Goal: Task Accomplishment & Management: Use online tool/utility

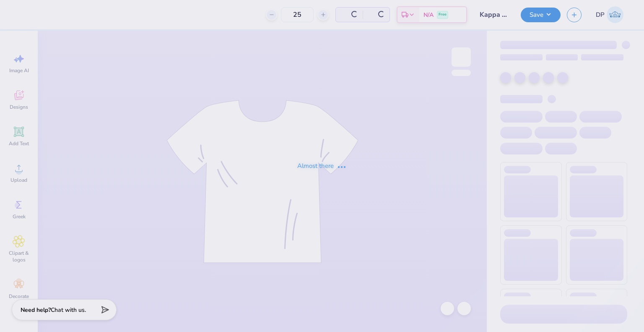
type input "25"
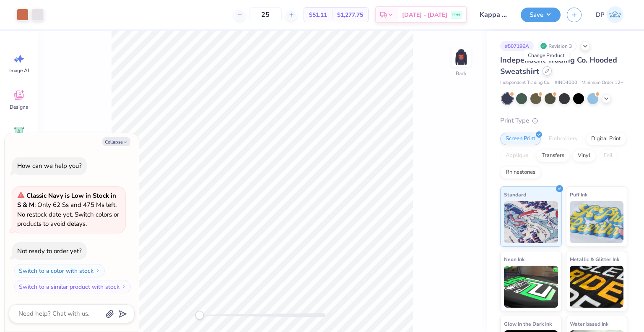
click at [547, 67] on div at bounding box center [546, 70] width 9 height 9
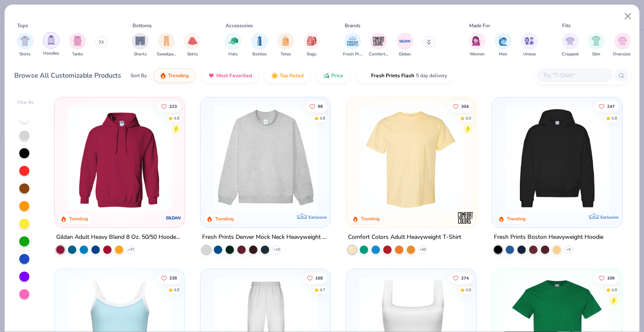
click at [52, 41] on img "filter for Hoodies" at bounding box center [51, 40] width 9 height 10
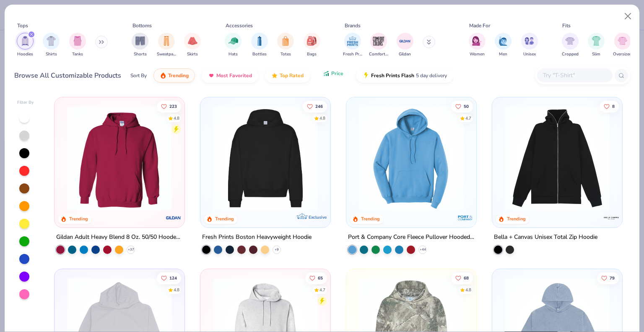
click at [328, 75] on button "Price" at bounding box center [333, 73] width 33 height 14
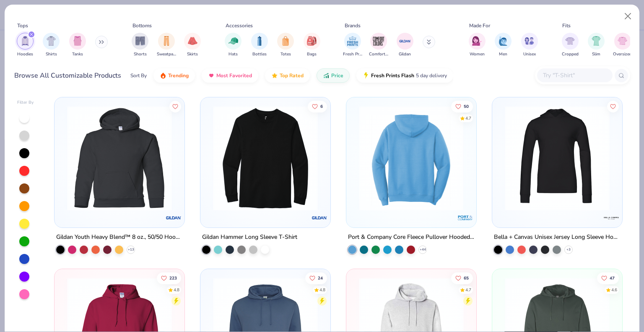
click at [400, 167] on img at bounding box center [411, 158] width 113 height 105
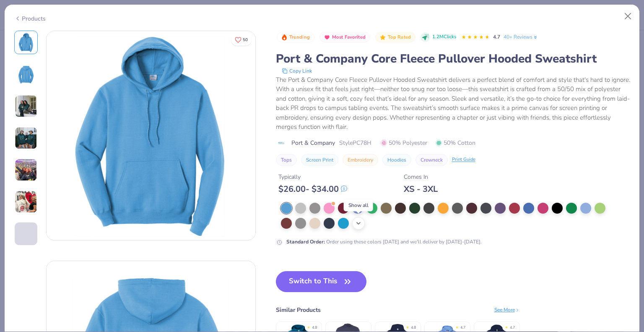
click at [359, 223] on icon at bounding box center [358, 223] width 7 height 7
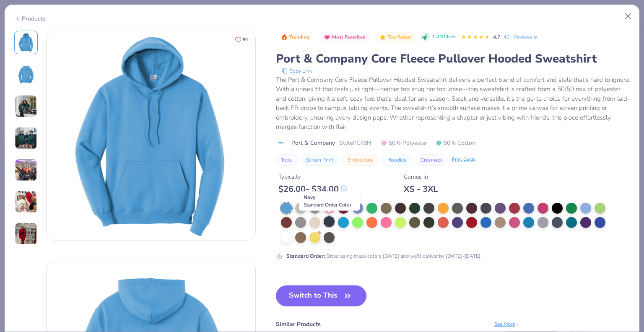
click at [331, 220] on div at bounding box center [329, 221] width 11 height 11
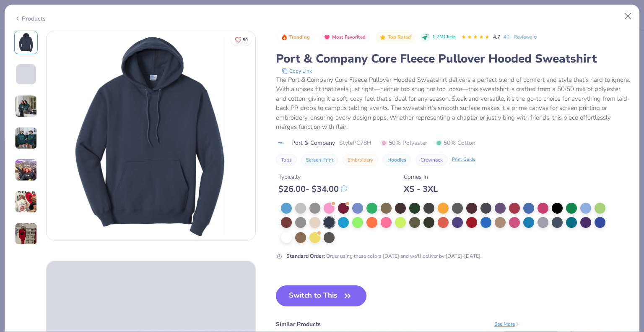
click at [330, 301] on button "Switch to This" at bounding box center [321, 295] width 91 height 21
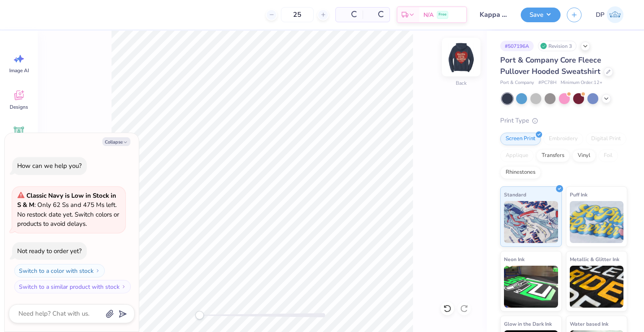
click at [460, 60] on img at bounding box center [461, 57] width 34 height 34
click at [463, 62] on img at bounding box center [461, 57] width 34 height 34
click at [456, 65] on img at bounding box center [461, 57] width 34 height 34
click at [462, 57] on img at bounding box center [461, 57] width 34 height 34
click at [123, 142] on icon "button" at bounding box center [125, 142] width 5 height 5
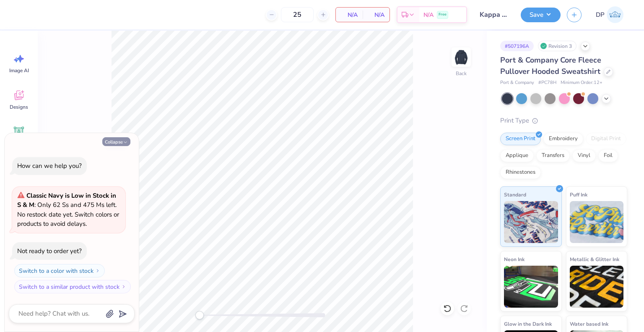
type textarea "x"
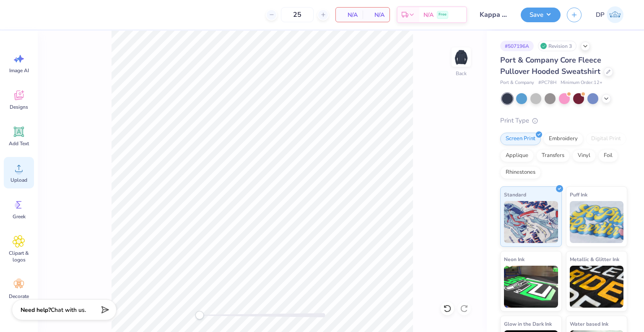
click at [15, 176] on span "Upload" at bounding box center [18, 179] width 17 height 7
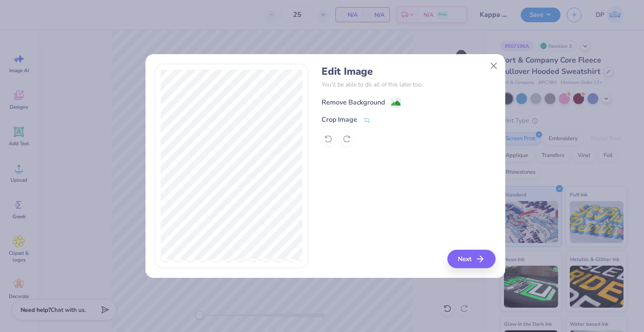
click at [344, 100] on div "Remove Background" at bounding box center [353, 102] width 63 height 10
click at [494, 65] on button "Close" at bounding box center [493, 66] width 16 height 16
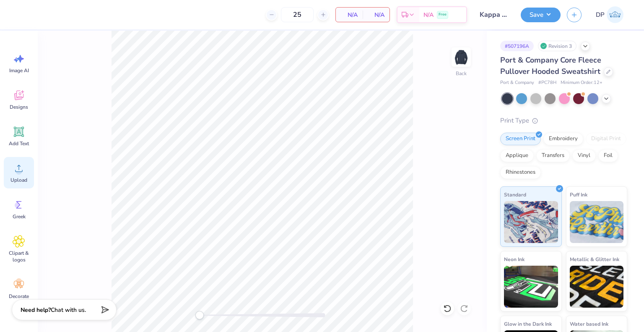
click at [23, 178] on span "Upload" at bounding box center [18, 179] width 17 height 7
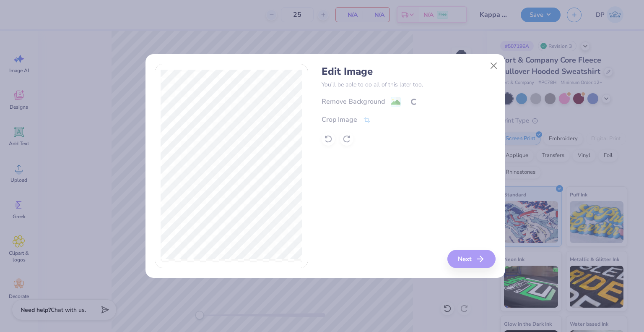
click at [328, 144] on div at bounding box center [409, 138] width 174 height 13
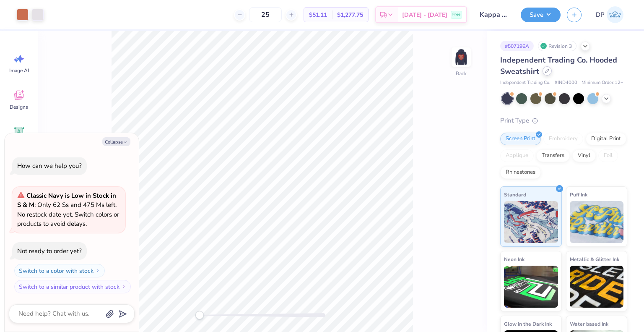
click at [543, 73] on div at bounding box center [546, 70] width 9 height 9
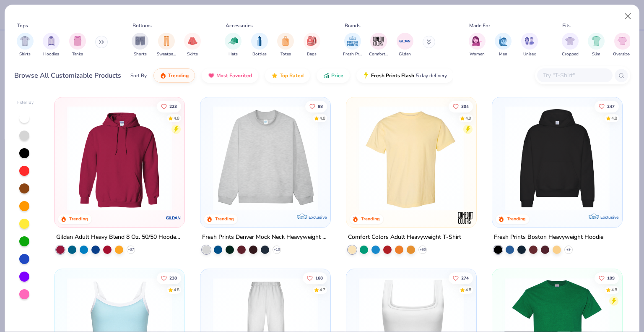
click at [50, 42] on img "filter for Hoodies" at bounding box center [51, 41] width 9 height 10
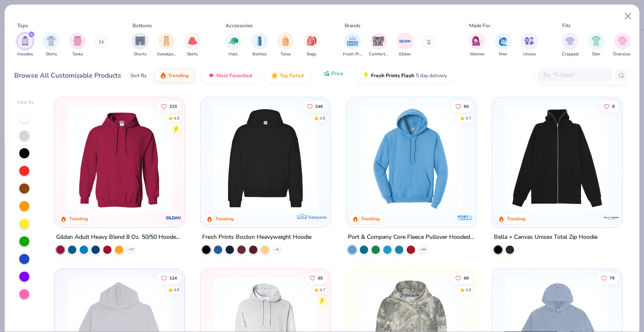
click at [334, 73] on span "Price" at bounding box center [337, 73] width 12 height 7
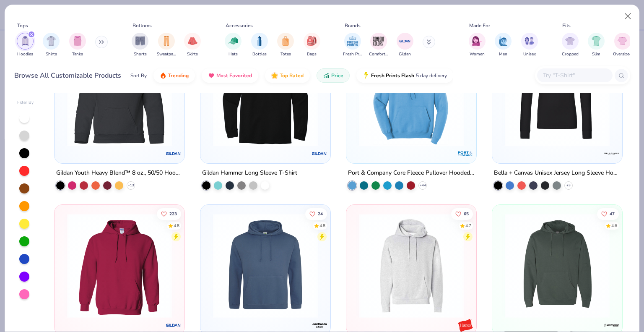
scroll to position [126, 0]
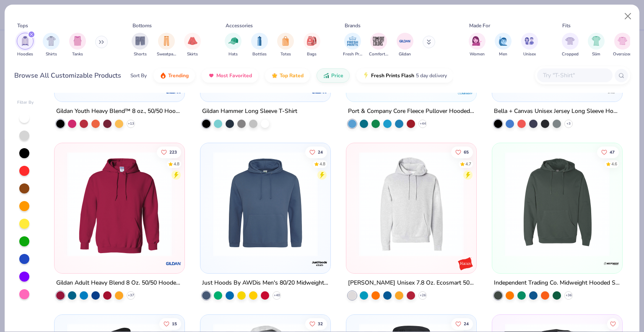
click at [143, 240] on img at bounding box center [119, 203] width 113 height 105
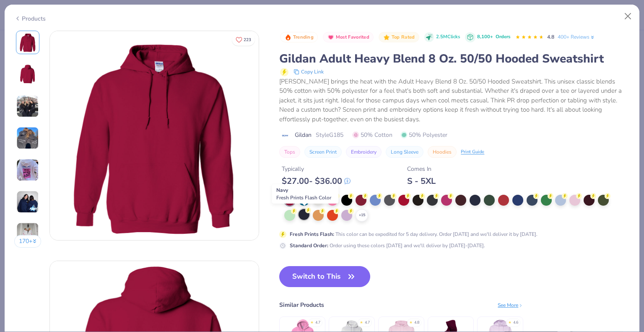
click at [304, 214] on div at bounding box center [303, 214] width 11 height 11
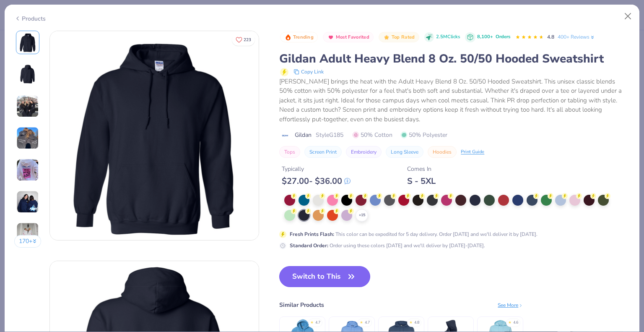
click at [335, 278] on button "Switch to This" at bounding box center [324, 276] width 91 height 21
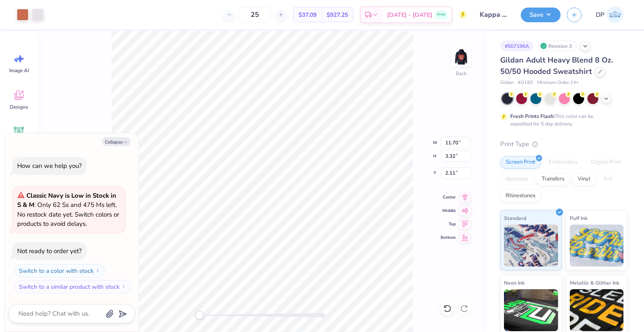
click at [421, 91] on div "Back W 11.70 11.70 " H 3.32 3.32 " Y 2.11 2.11 " Center Middle Top Bottom" at bounding box center [262, 181] width 449 height 301
click at [464, 61] on img at bounding box center [461, 57] width 34 height 34
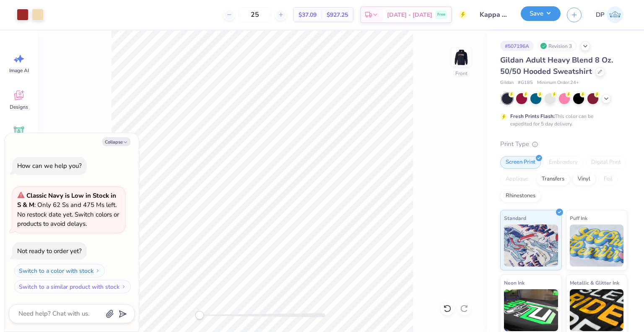
click at [548, 12] on button "Save" at bounding box center [541, 13] width 40 height 15
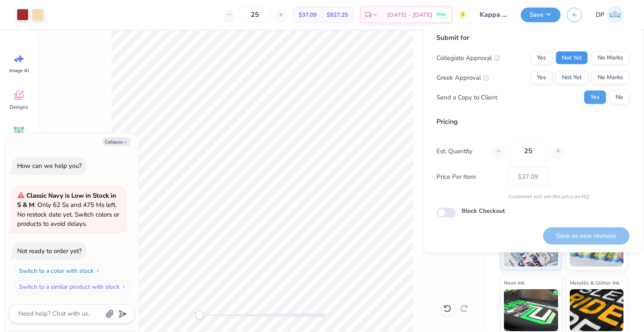
click at [565, 60] on button "Not Yet" at bounding box center [571, 57] width 32 height 13
click at [577, 87] on div "Collegiate Approval Yes Not Yet No Marks Greek Approval Yes Not Yet No Marks Se…" at bounding box center [532, 77] width 193 height 53
click at [576, 75] on button "Not Yet" at bounding box center [571, 77] width 32 height 13
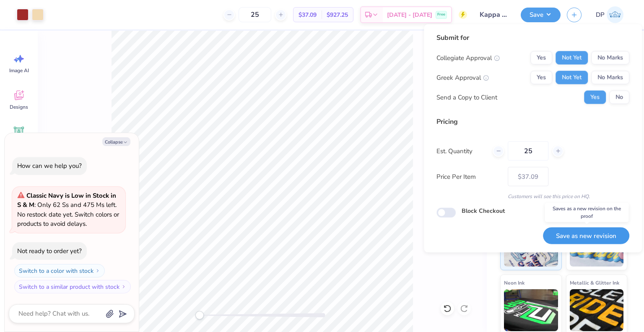
click at [565, 233] on button "Save as new revision" at bounding box center [586, 235] width 86 height 17
type textarea "x"
type input "– –"
type textarea "x"
type input "$37.09"
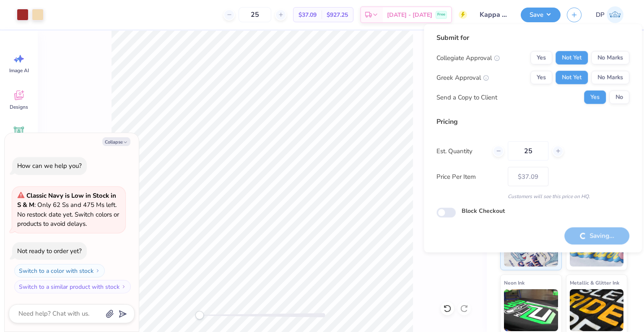
type textarea "x"
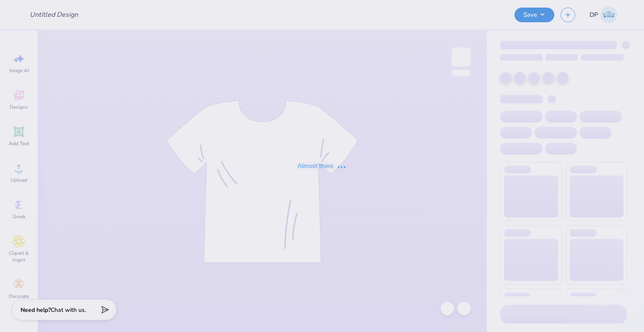
type input "MEDVIDA TSHIRT"
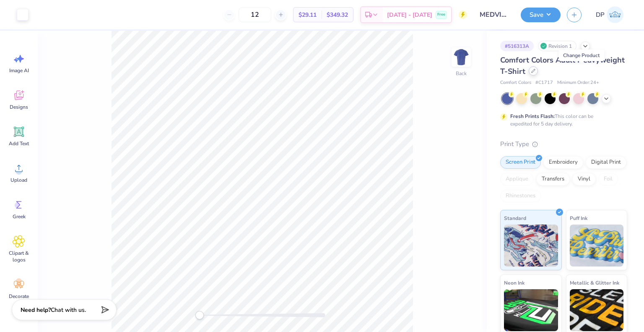
click at [538, 68] on div at bounding box center [533, 70] width 9 height 9
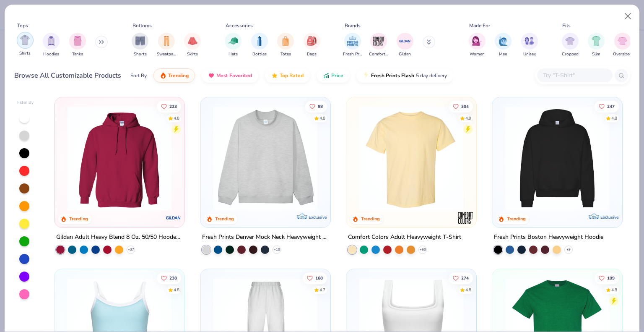
drag, startPoint x: 29, startPoint y: 47, endPoint x: 67, endPoint y: 67, distance: 44.1
click at [28, 47] on div "Shirts" at bounding box center [25, 44] width 17 height 25
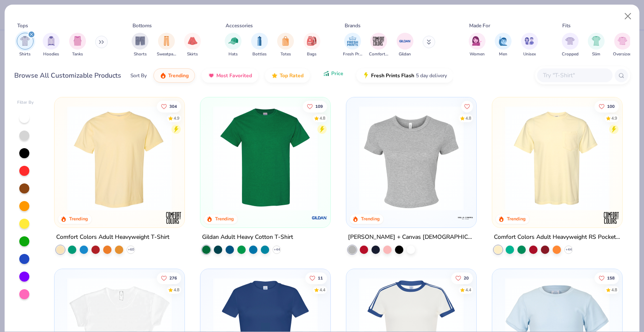
click at [325, 75] on icon "button" at bounding box center [326, 74] width 7 height 8
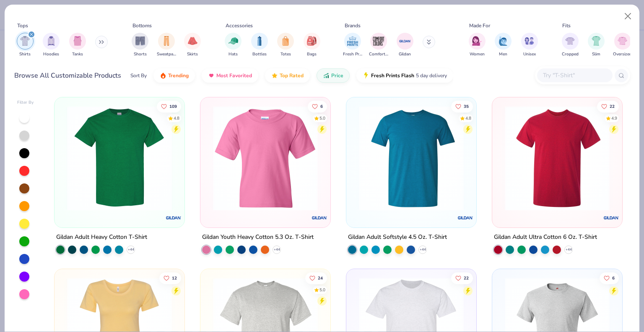
click at [153, 182] on img at bounding box center [119, 158] width 113 height 105
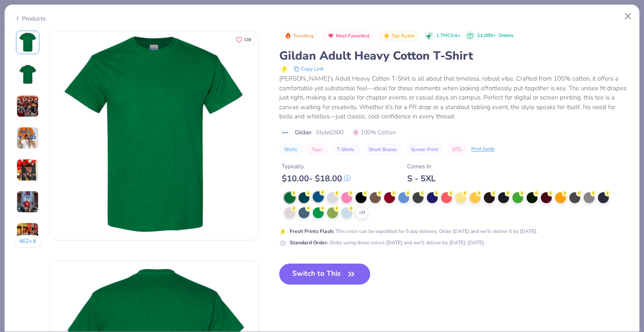
click at [319, 196] on div at bounding box center [318, 196] width 11 height 11
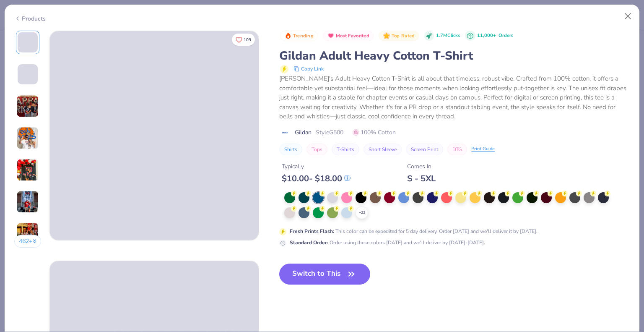
click at [340, 277] on button "Switch to This" at bounding box center [324, 273] width 91 height 21
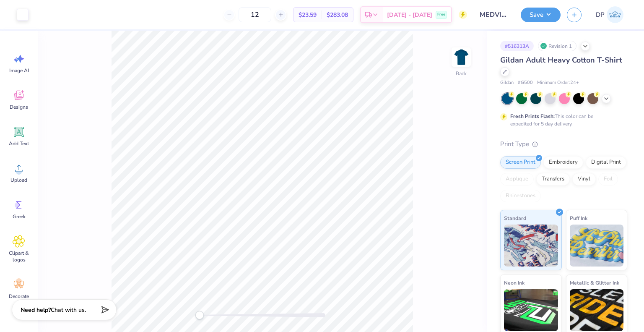
click at [425, 196] on div "Back" at bounding box center [262, 181] width 449 height 301
type input "5.04"
click at [317, 11] on span "$23.59" at bounding box center [307, 14] width 18 height 9
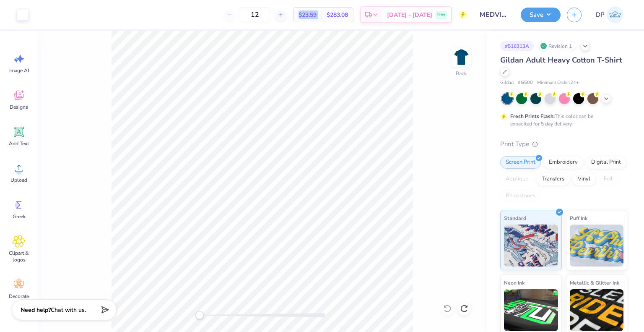
copy div "$23.59 Per Item"
drag, startPoint x: 275, startPoint y: 12, endPoint x: 237, endPoint y: 23, distance: 39.9
click at [237, 23] on div "13 $23.59 Per Item $283.08 Total Est. Delivery Sep 21 - 24 Free" at bounding box center [251, 14] width 432 height 29
type input "24"
click at [317, 15] on span "$15.28" at bounding box center [307, 14] width 18 height 9
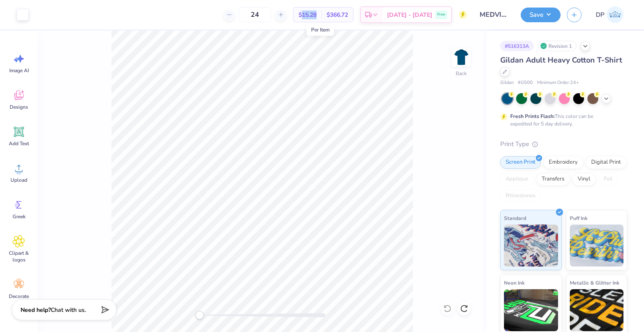
click at [317, 15] on span "$15.28" at bounding box center [307, 14] width 18 height 9
copy div "$15.28 Per Item"
click at [546, 16] on button "Save" at bounding box center [541, 13] width 40 height 15
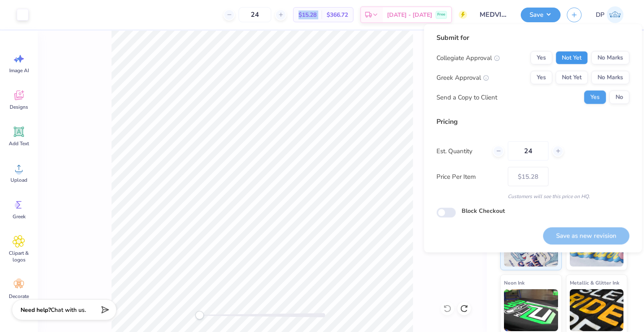
click at [571, 64] on button "Not Yet" at bounding box center [571, 57] width 32 height 13
click at [568, 73] on button "Not Yet" at bounding box center [571, 77] width 32 height 13
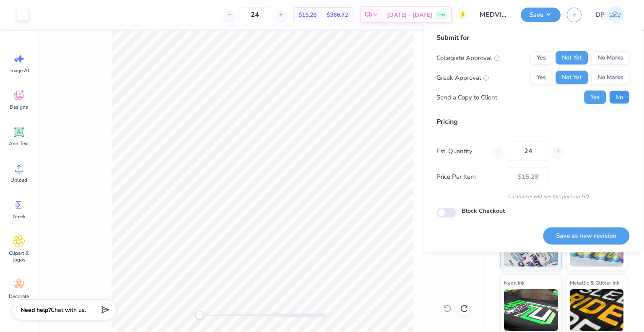
click at [628, 95] on div "Submit for Collegiate Approval Yes Not Yet No Marks Greek Approval Yes Not Yet …" at bounding box center [533, 138] width 218 height 228
click at [623, 98] on button "No" at bounding box center [619, 97] width 20 height 13
click at [573, 241] on button "Save as new revision" at bounding box center [586, 235] width 86 height 17
type input "$15.28"
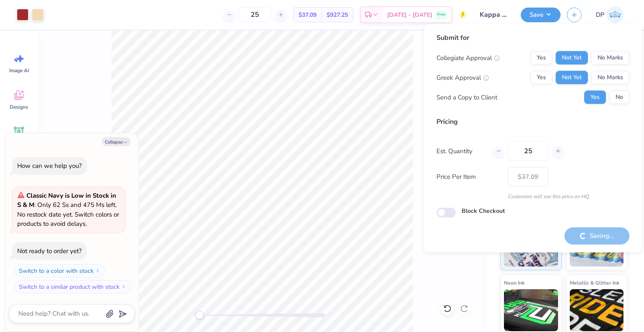
type textarea "x"
